Goal: Task Accomplishment & Management: Use online tool/utility

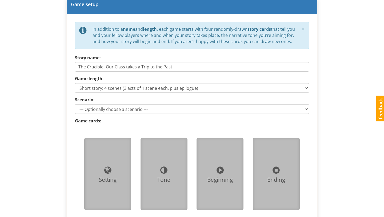
scroll to position [212, 0]
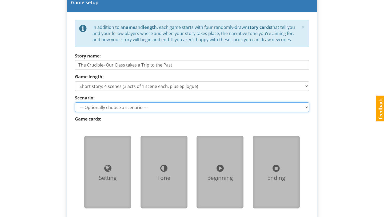
click at [130, 108] on select "--- Optionally choose a scenario --- Someone suspects you of witchcraft [PERSON…" at bounding box center [192, 107] width 234 height 10
select select "d_scenario_1"
click at [75, 102] on select "--- Optionally choose a scenario --- Someone suspects you of witchcraft [PERSON…" at bounding box center [192, 107] width 234 height 10
type input "Someone suspects you of witchcraft"
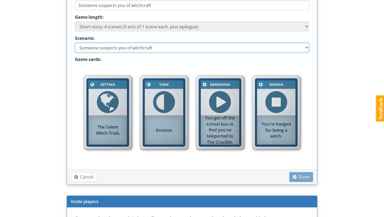
scroll to position [273, 0]
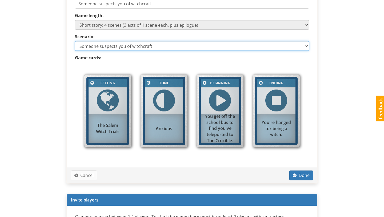
click at [226, 45] on select "--- Optionally choose a scenario --- Someone suspects you of witchcraft [PERSON…" at bounding box center [192, 46] width 234 height 10
select select "d_scenario_3"
click at [75, 41] on select "--- Optionally choose a scenario --- Someone suspects you of witchcraft [PERSON…" at bounding box center [192, 46] width 234 height 10
type input "You're a Good [DEMOGRAPHIC_DATA]"
click at [202, 47] on select "--- Optionally choose a scenario --- Someone suspects you of witchcraft [PERSON…" at bounding box center [192, 46] width 234 height 10
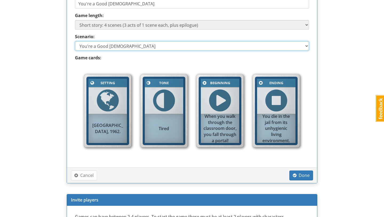
select select "d_scenario_4"
click at [75, 41] on select "--- Optionally choose a scenario --- Someone suspects you of witchcraft [PERSON…" at bounding box center [192, 46] width 234 height 10
type input "You want to Survive"
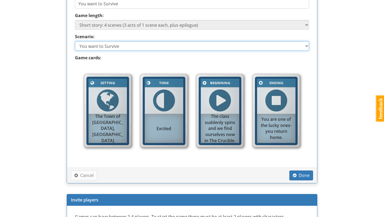
click at [247, 45] on select "--- Optionally choose a scenario --- Someone suspects you of witchcraft [PERSON…" at bounding box center [192, 46] width 234 height 10
select select "d_scenario_3"
click at [75, 41] on select "--- Optionally choose a scenario --- Someone suspects you of witchcraft [PERSON…" at bounding box center [192, 46] width 234 height 10
type input "You're a Good [DEMOGRAPHIC_DATA]"
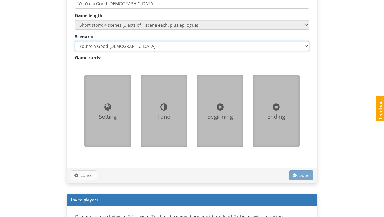
click at [214, 50] on select "--- Optionally choose a scenario --- Someone suspects you of witchcraft [PERSON…" at bounding box center [192, 46] width 234 height 10
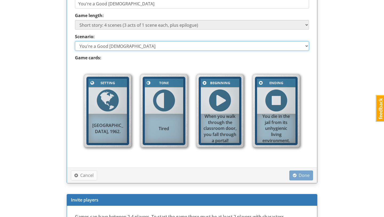
select select "d_scenario_2"
click at [75, 41] on select "--- Optionally choose a scenario --- Someone suspects you of witchcraft [PERSON…" at bounding box center [192, 46] width 234 height 10
type input "[PERSON_NAME] has it out for you"
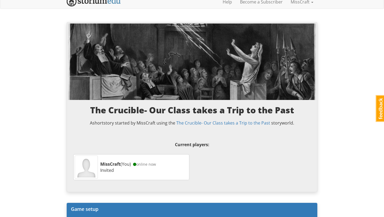
scroll to position [0, 0]
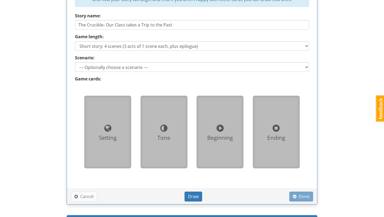
scroll to position [256, 0]
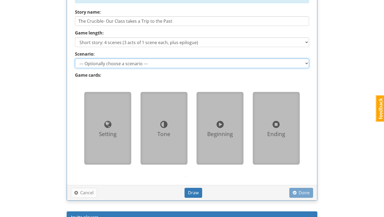
click at [180, 62] on select "--- Optionally choose a scenario --- Someone suspects you of witchcraft [PERSON…" at bounding box center [192, 63] width 234 height 10
select select "d_scenario_1"
click at [75, 58] on select "--- Optionally choose a scenario --- Someone suspects you of witchcraft [PERSON…" at bounding box center [192, 63] width 234 height 10
type input "Someone suspects you of witchcraft"
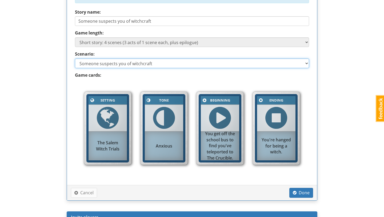
click at [293, 66] on select "--- Optionally choose a scenario --- Someone suspects you of witchcraft [PERSON…" at bounding box center [192, 63] width 234 height 10
select select "d_scenario_2"
click at [75, 58] on select "--- Optionally choose a scenario --- Someone suspects you of witchcraft [PERSON…" at bounding box center [192, 63] width 234 height 10
type input "[PERSON_NAME] has it out for you"
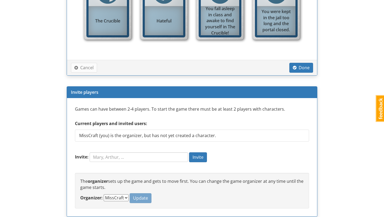
scroll to position [391, 0]
